Goal: Task Accomplishment & Management: Use online tool/utility

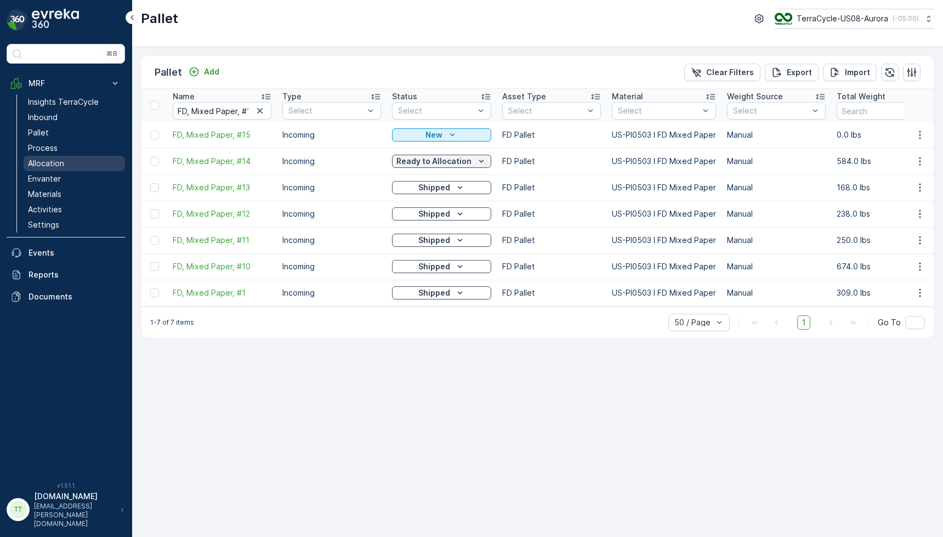
click at [46, 166] on p "Allocation" at bounding box center [46, 163] width 36 height 11
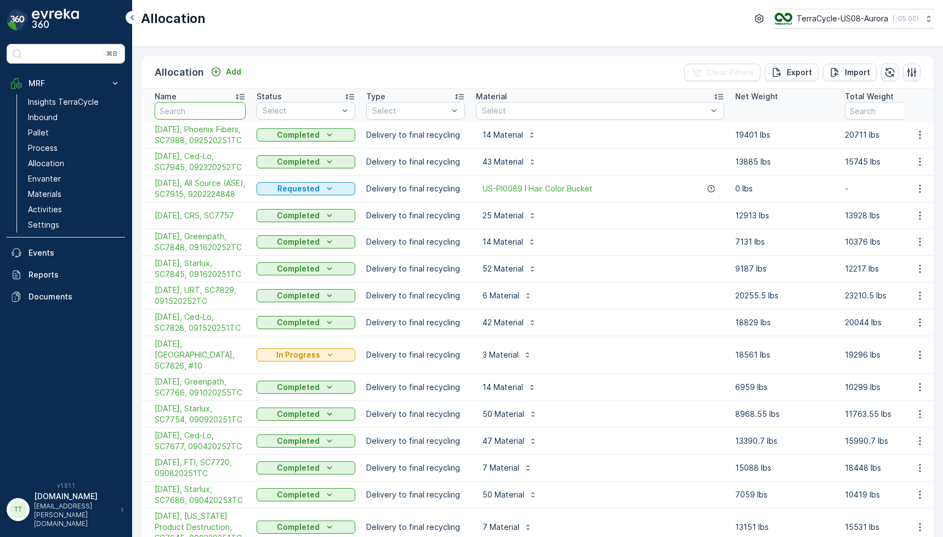
click at [185, 111] on input "text" at bounding box center [200, 111] width 91 height 18
type input "FTI"
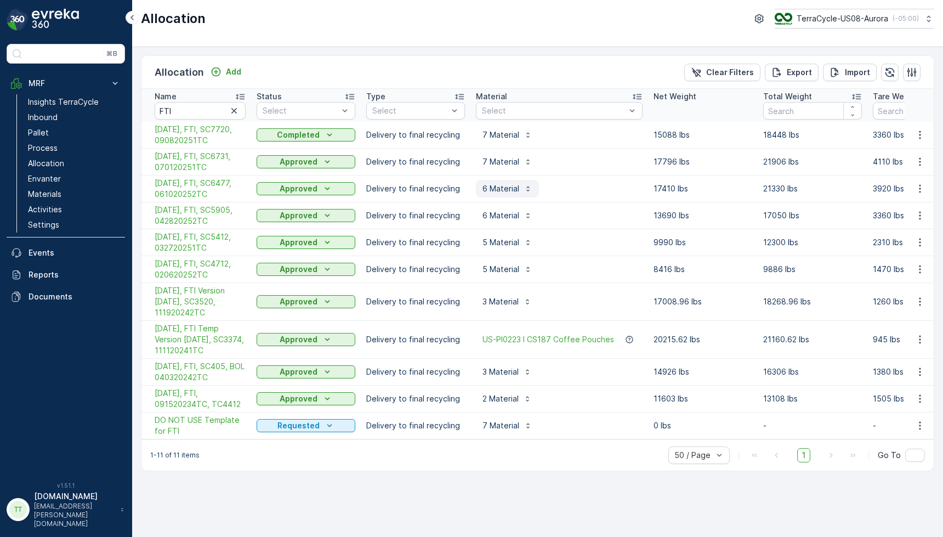
click at [524, 191] on icon "button" at bounding box center [528, 188] width 9 height 9
click at [528, 162] on icon "button" at bounding box center [527, 162] width 3 height 5
click at [525, 136] on icon "button" at bounding box center [528, 135] width 9 height 9
click at [525, 401] on icon "button" at bounding box center [527, 398] width 9 height 9
click at [527, 371] on icon "button" at bounding box center [527, 371] width 9 height 9
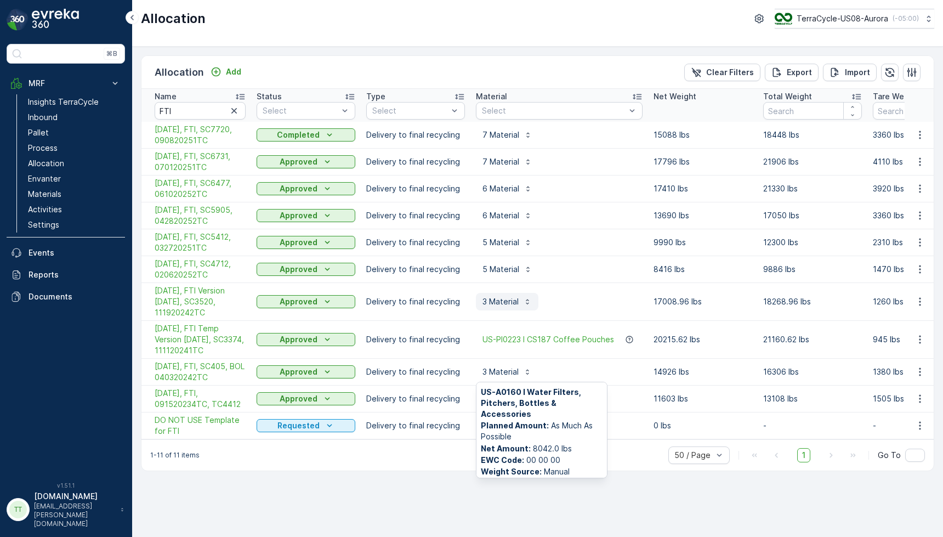
click at [522, 302] on div "3 Material" at bounding box center [507, 301] width 49 height 11
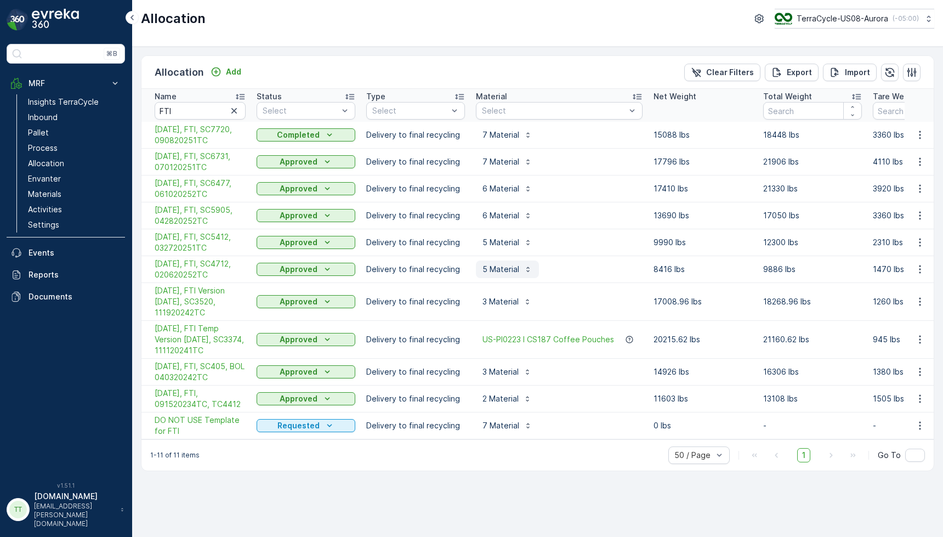
click at [524, 271] on icon "button" at bounding box center [528, 269] width 9 height 9
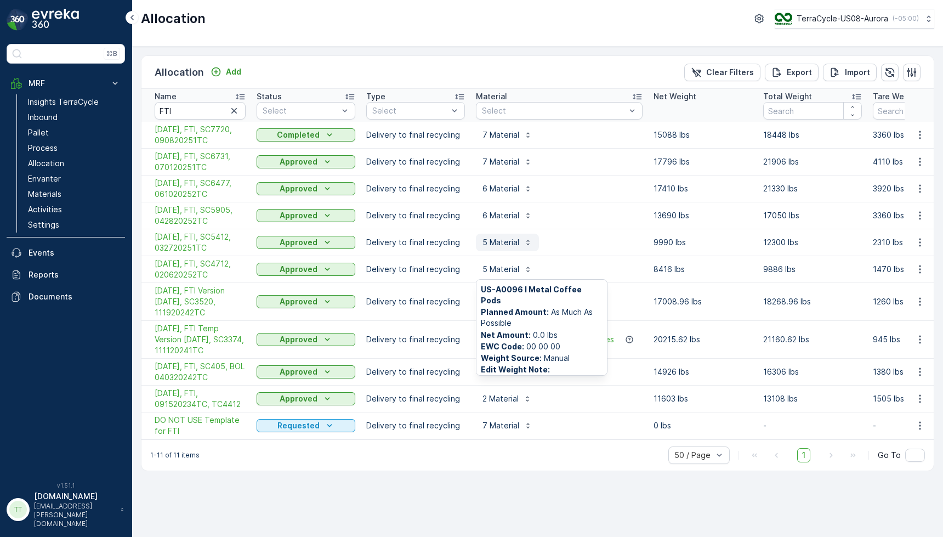
click at [524, 243] on icon "button" at bounding box center [528, 242] width 9 height 9
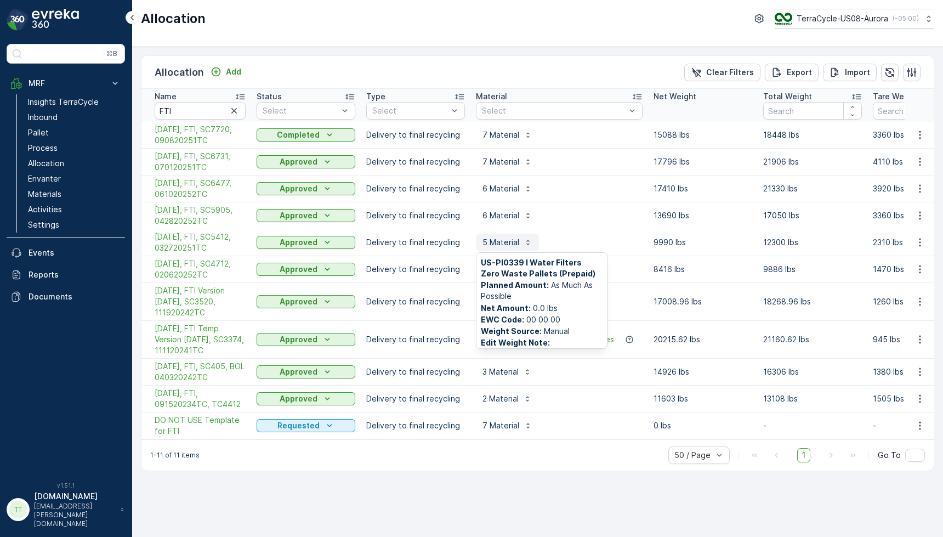
click at [500, 240] on p "5 Material" at bounding box center [501, 242] width 37 height 11
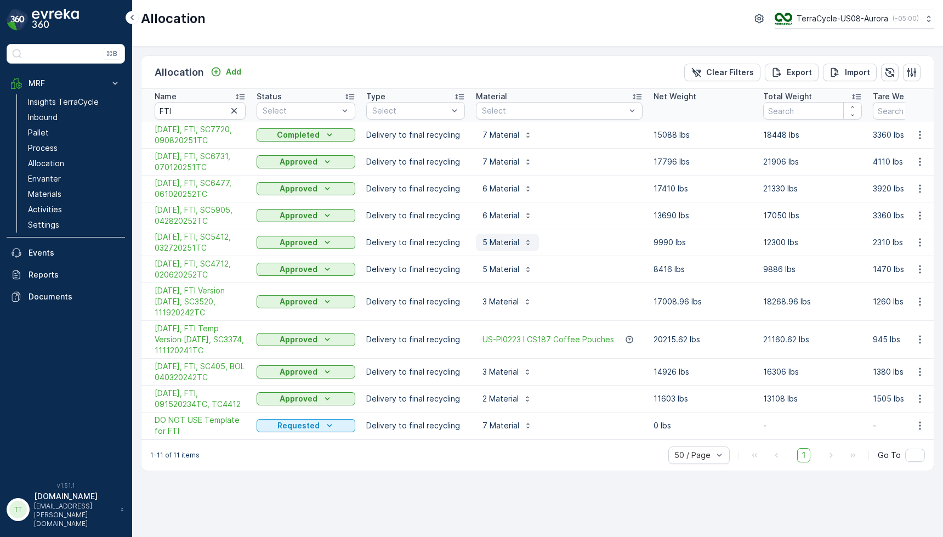
click at [500, 240] on p "5 Material" at bounding box center [501, 242] width 37 height 11
